Goal: Transaction & Acquisition: Purchase product/service

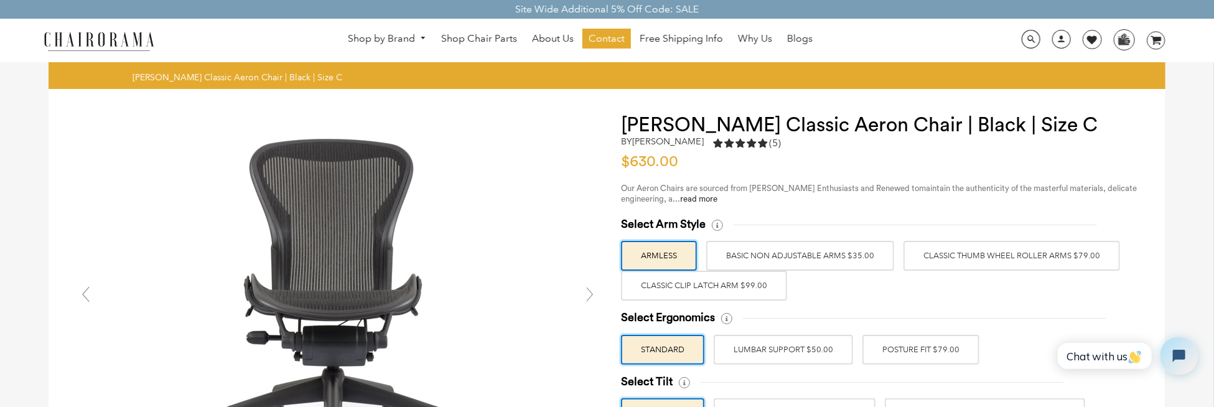
click at [944, 266] on label "Classic Thumb Wheel Roller Arms $79.00" at bounding box center [1011, 256] width 216 height 30
click at [0, 0] on input "Classic Thumb Wheel Roller Arms $79.00" at bounding box center [0, 0] width 0 height 0
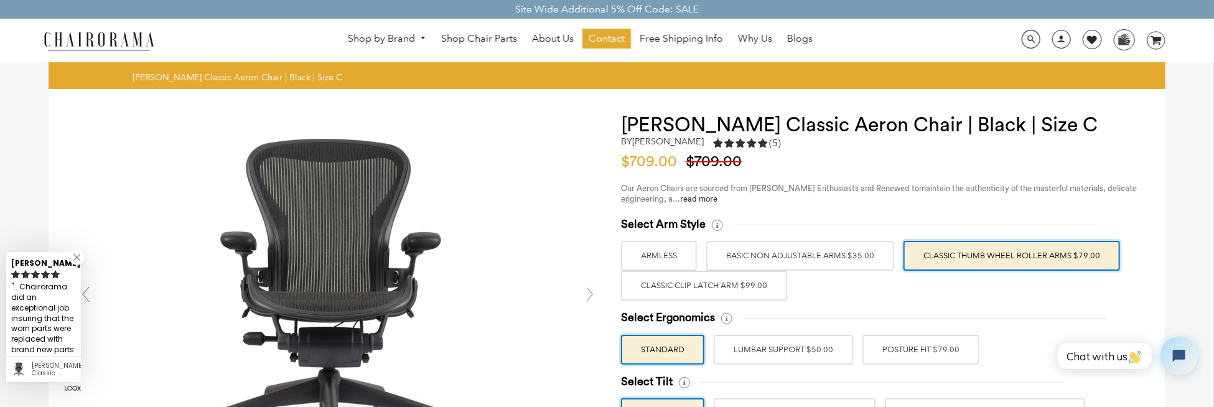
click at [768, 288] on label "Classic Clip Latch Arm $99.00" at bounding box center [704, 286] width 166 height 30
click at [0, 0] on input "Classic Clip Latch Arm $99.00" at bounding box center [0, 0] width 0 height 0
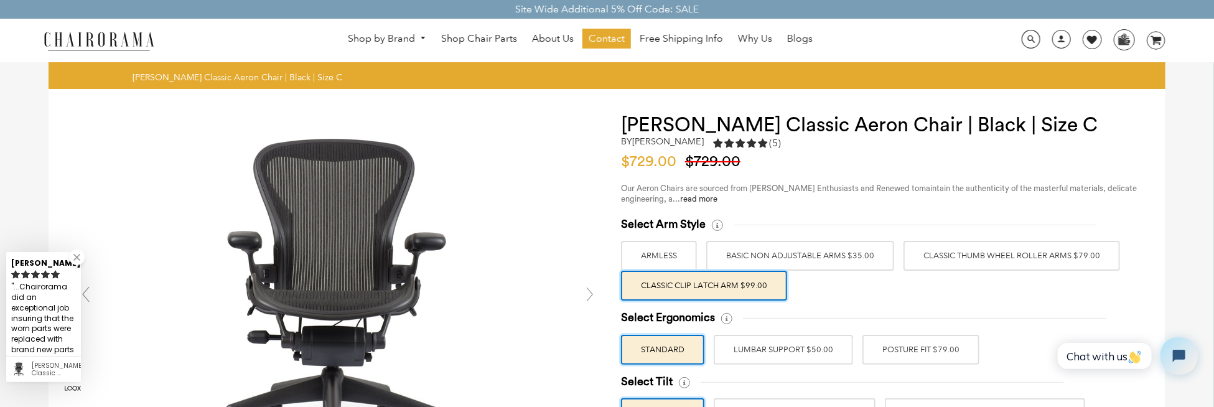
click at [677, 259] on label "ARMLESS" at bounding box center [659, 256] width 76 height 30
click at [0, 0] on input "ARMLESS" at bounding box center [0, 0] width 0 height 0
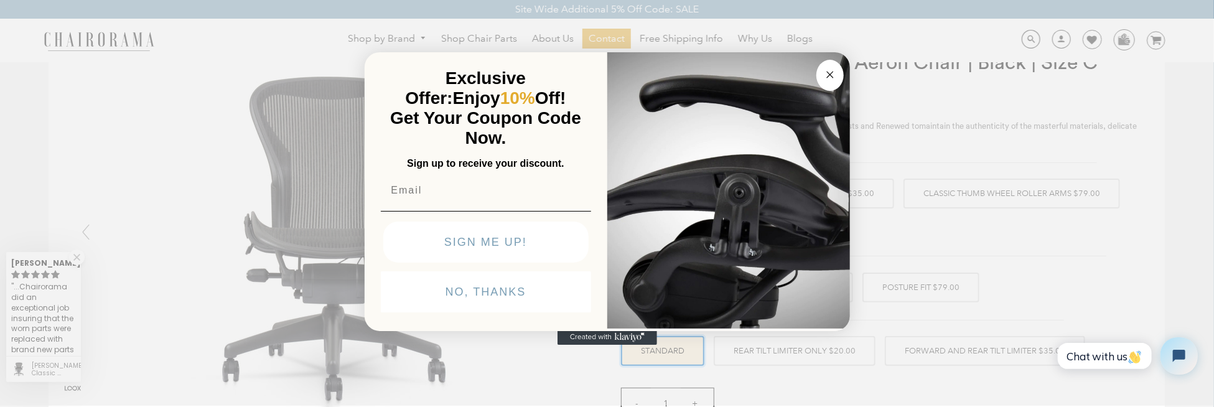
scroll to position [124, 0]
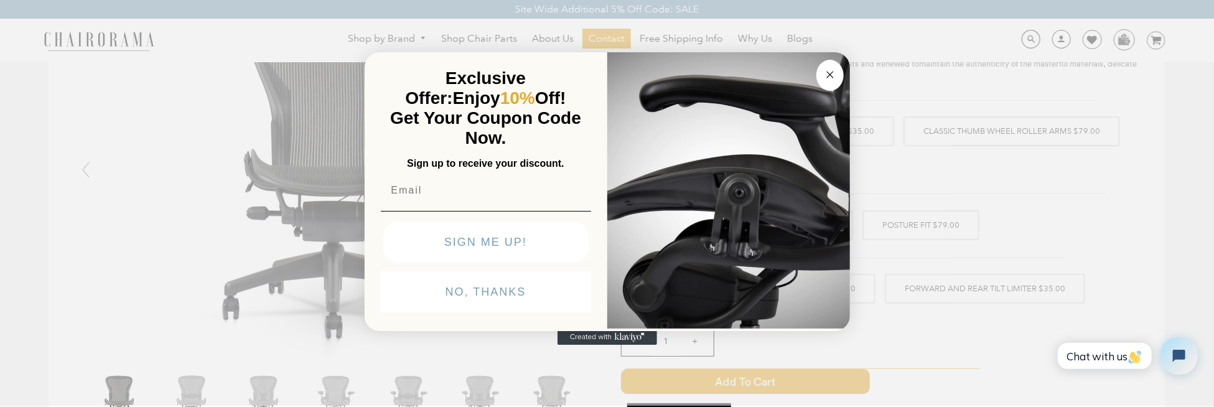
click at [831, 68] on circle "Close dialog" at bounding box center [829, 75] width 14 height 14
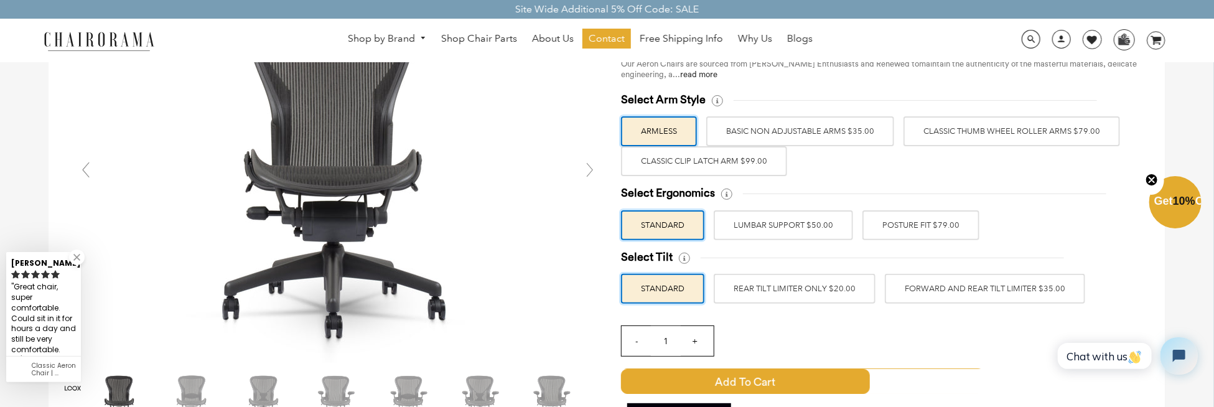
click at [817, 230] on label "LUMBAR SUPPORT $50.00" at bounding box center [782, 225] width 139 height 30
click at [0, 0] on input "LUMBAR SUPPORT $50.00" at bounding box center [0, 0] width 0 height 0
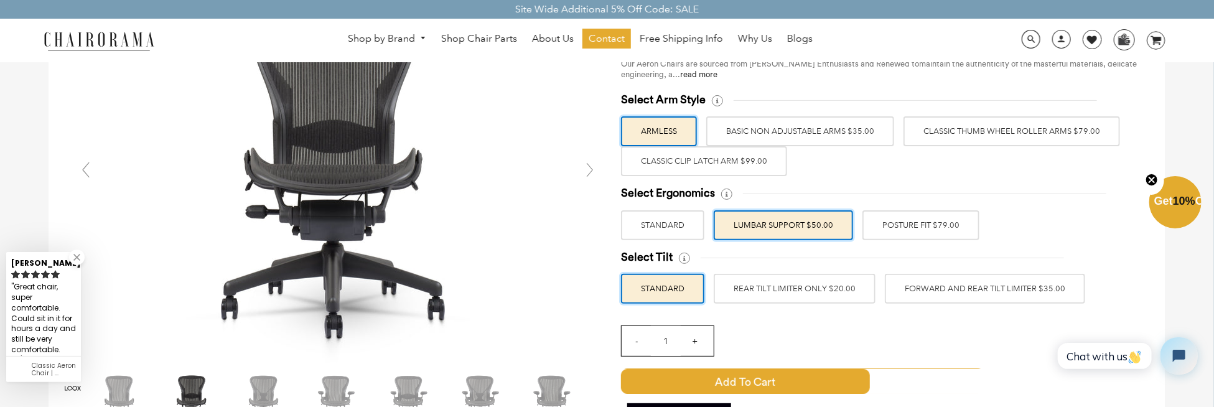
click at [832, 285] on label "REAR TILT LIMITER ONLY $20.00" at bounding box center [794, 289] width 162 height 30
click at [0, 0] on input "REAR TILT LIMITER ONLY $20.00" at bounding box center [0, 0] width 0 height 0
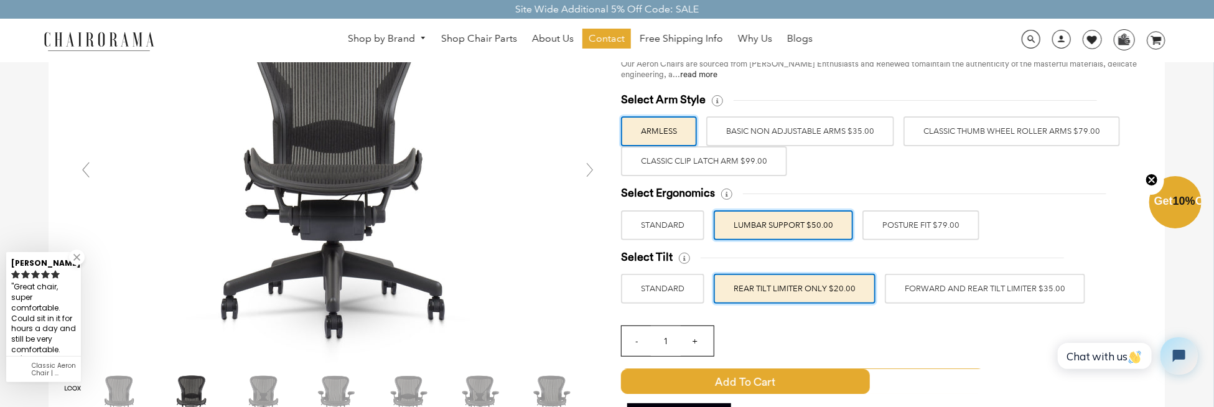
click at [667, 276] on label "STANDARD" at bounding box center [662, 289] width 83 height 30
click at [0, 0] on input "STANDARD" at bounding box center [0, 0] width 0 height 0
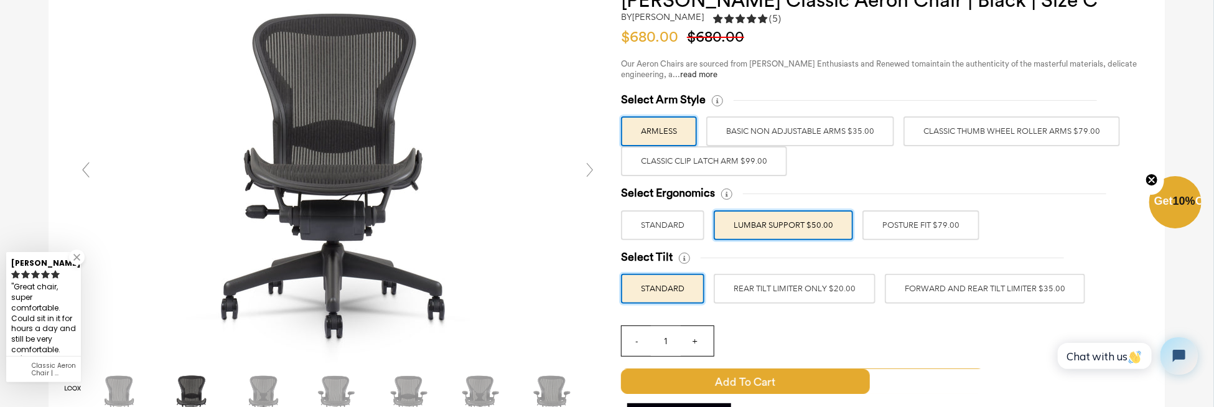
scroll to position [311, 0]
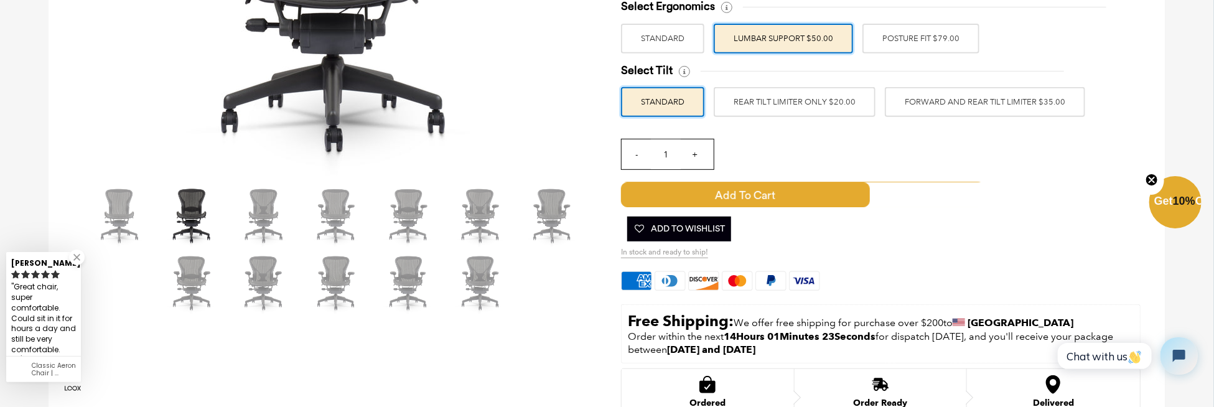
drag, startPoint x: 1072, startPoint y: 301, endPoint x: 1051, endPoint y: 302, distance: 21.2
